Goal: Entertainment & Leisure: Consume media (video, audio)

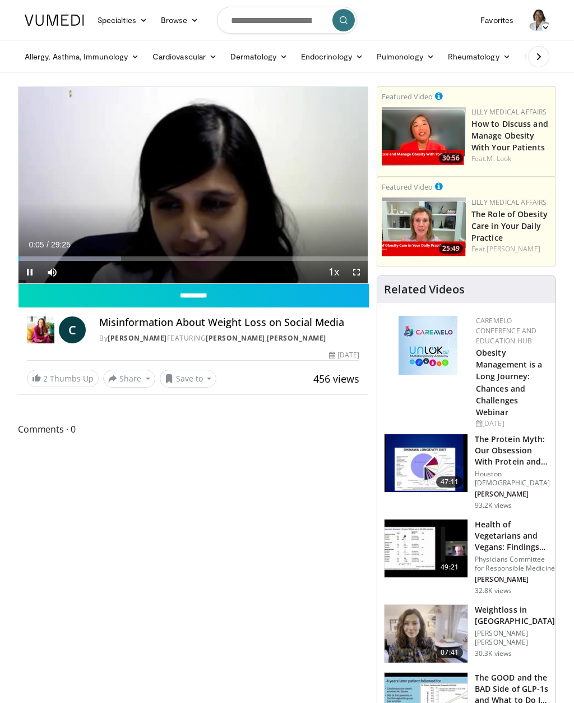
click at [189, 185] on icon "Video Player" at bounding box center [192, 184] width 31 height 31
click at [191, 188] on icon "Video Player" at bounding box center [192, 184] width 31 height 31
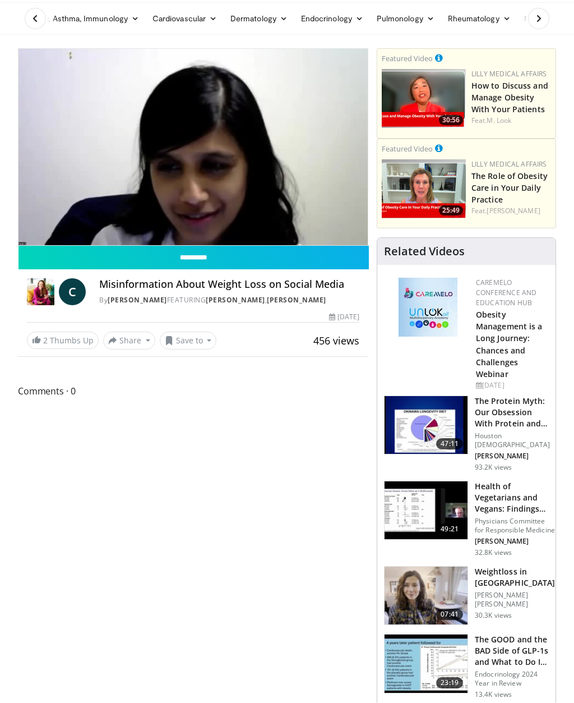
scroll to position [38, 0]
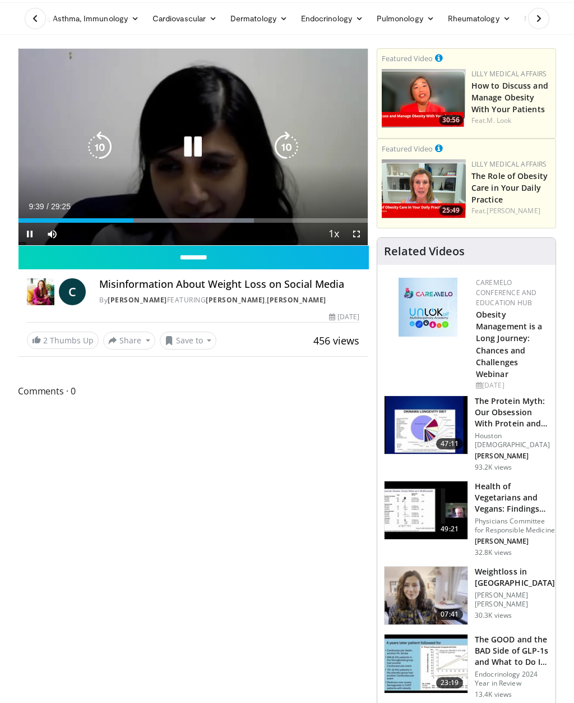
click at [187, 153] on icon "Video Player" at bounding box center [192, 146] width 31 height 31
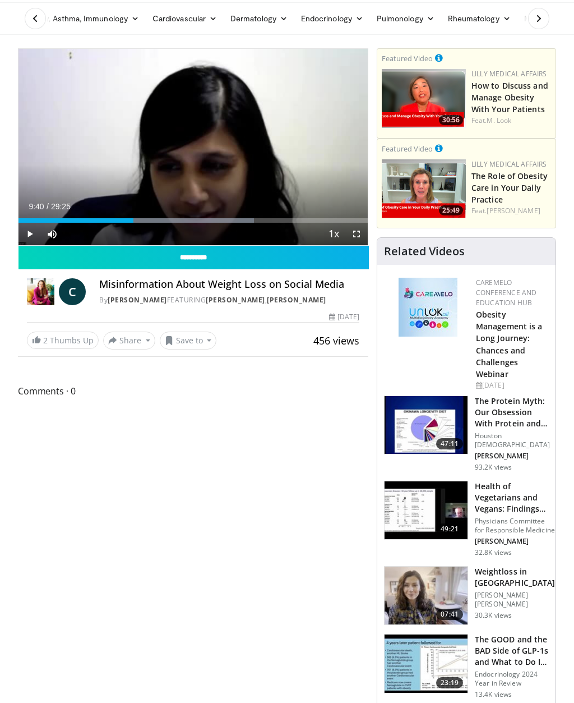
scroll to position [17, 0]
